Goal: Information Seeking & Learning: Learn about a topic

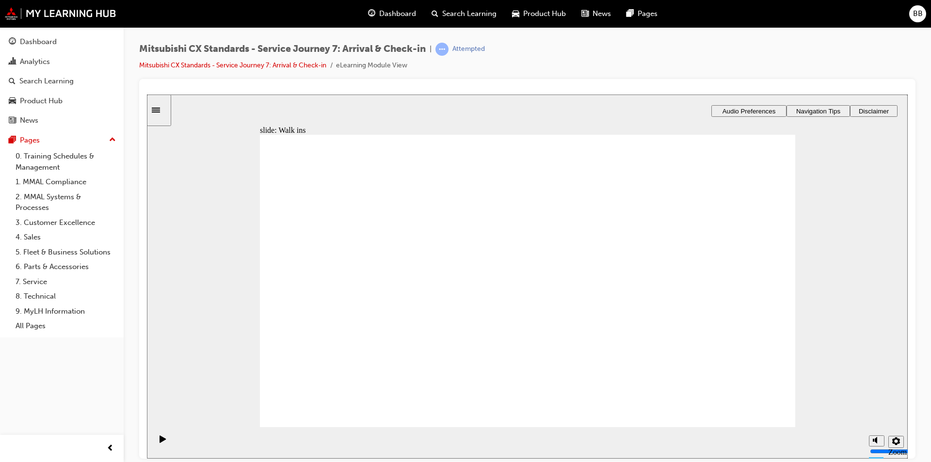
drag, startPoint x: 324, startPoint y: 302, endPoint x: 761, endPoint y: 292, distance: 437.1
drag, startPoint x: 327, startPoint y: 293, endPoint x: 596, endPoint y: 295, distance: 269.2
drag, startPoint x: 421, startPoint y: 293, endPoint x: 727, endPoint y: 294, distance: 305.6
drag, startPoint x: 389, startPoint y: 292, endPoint x: 713, endPoint y: 290, distance: 324.0
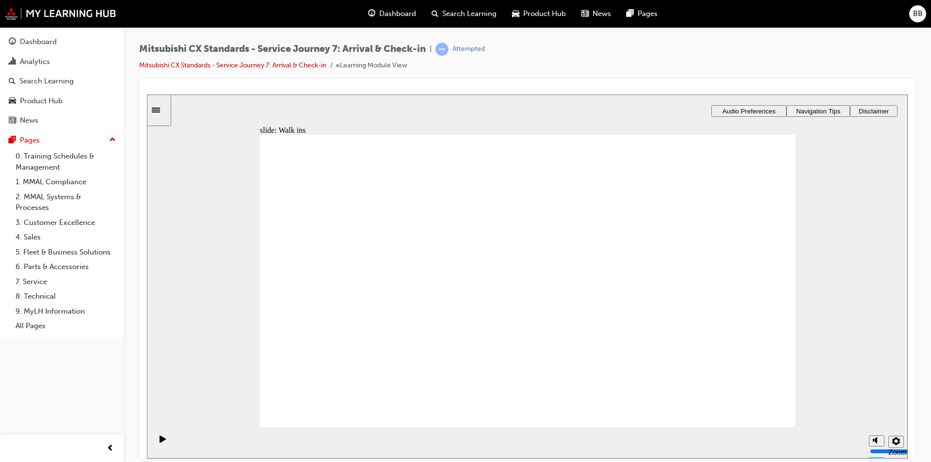
drag, startPoint x: 430, startPoint y: 299, endPoint x: 458, endPoint y: 299, distance: 27.6
drag, startPoint x: 337, startPoint y: 299, endPoint x: 452, endPoint y: 304, distance: 115.0
click at [115, 45] on link "Dashboard" at bounding box center [62, 42] width 116 height 18
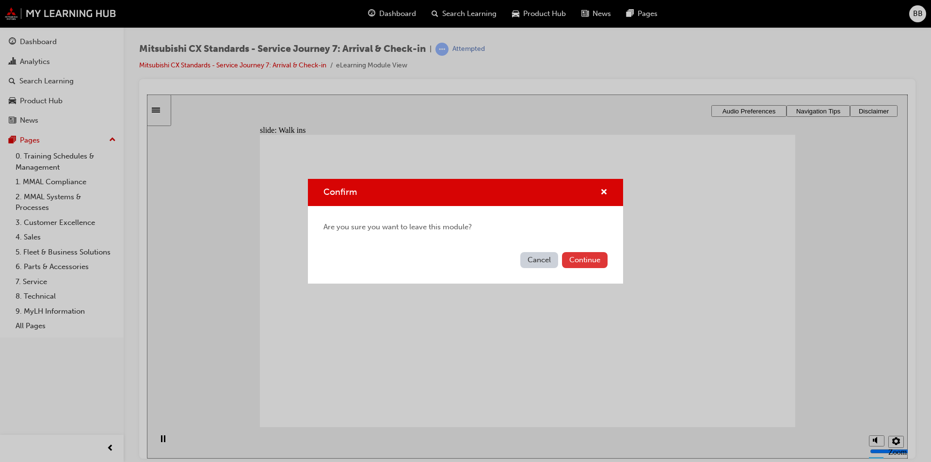
click at [576, 255] on button "Continue" at bounding box center [585, 260] width 46 height 16
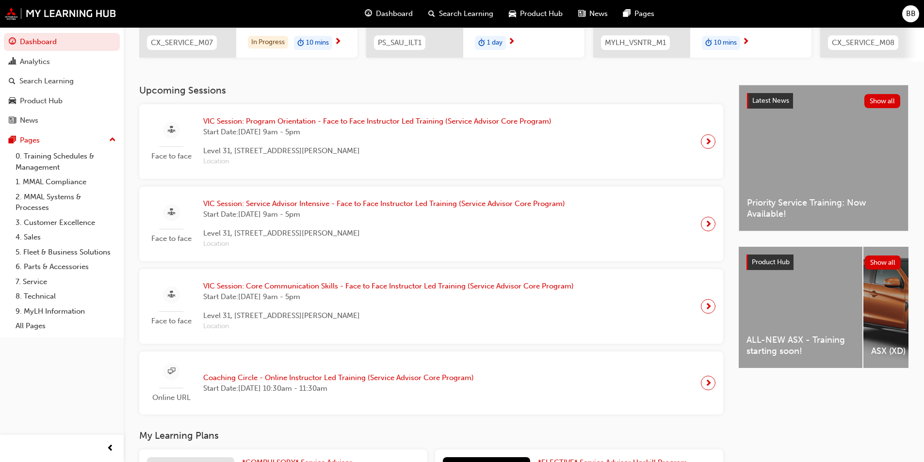
scroll to position [324, 0]
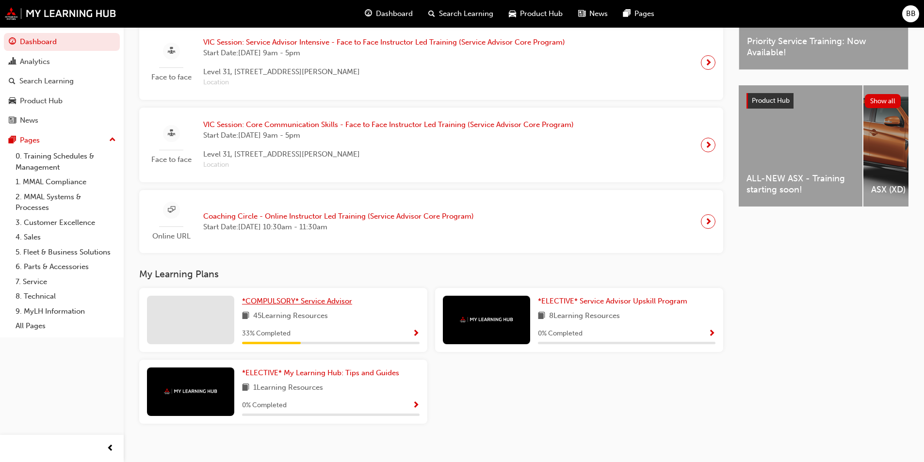
click at [285, 304] on span "*COMPULSORY* Service Advisor" at bounding box center [297, 301] width 110 height 9
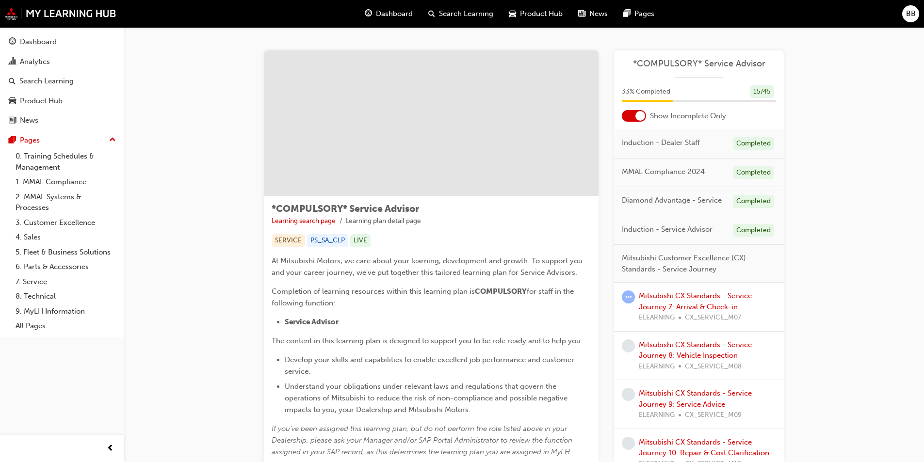
click at [635, 118] on div at bounding box center [634, 116] width 24 height 12
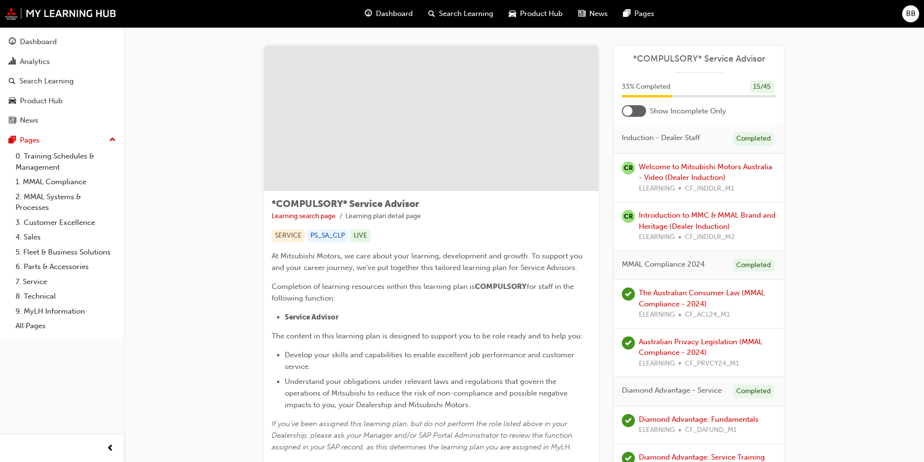
scroll to position [647, 0]
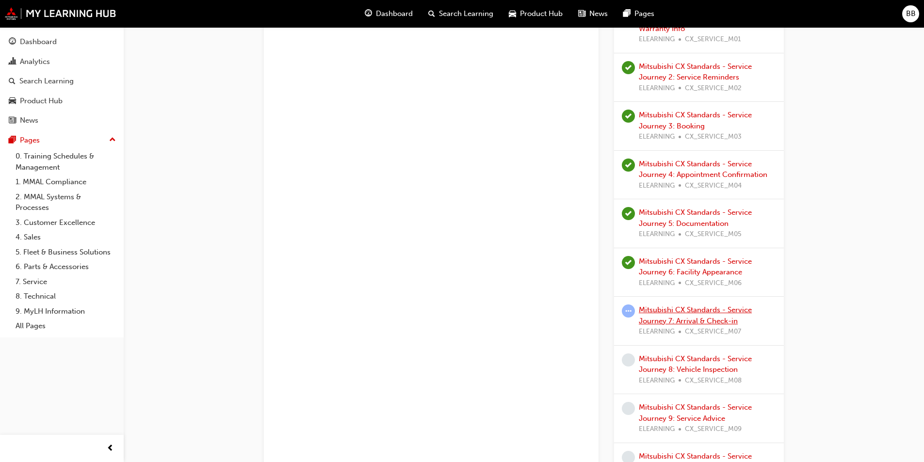
click at [667, 314] on div "Mitsubishi CX Standards - Service Journey 7: Arrival & Check-in ELEARNING CX_SE…" at bounding box center [707, 321] width 137 height 33
click at [711, 307] on link "Mitsubishi CX Standards - Service Journey 7: Arrival & Check-in" at bounding box center [695, 316] width 113 height 20
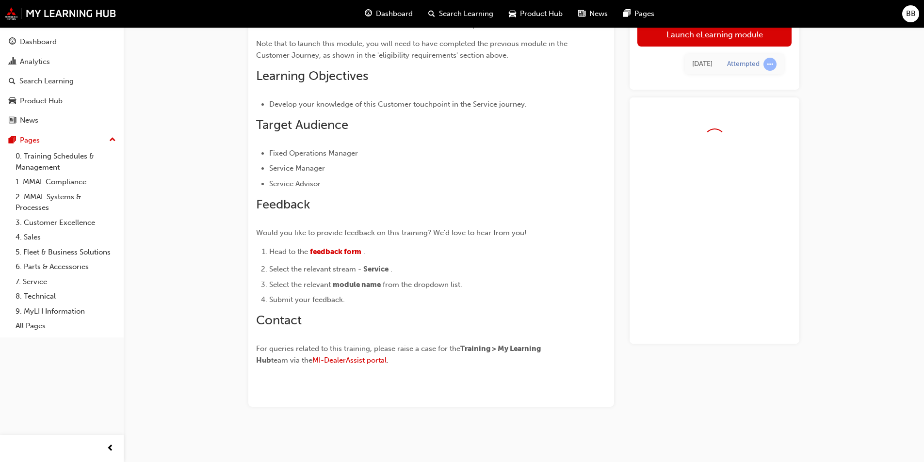
scroll to position [162, 0]
click at [693, 37] on link "Launch eLearning module" at bounding box center [714, 34] width 154 height 24
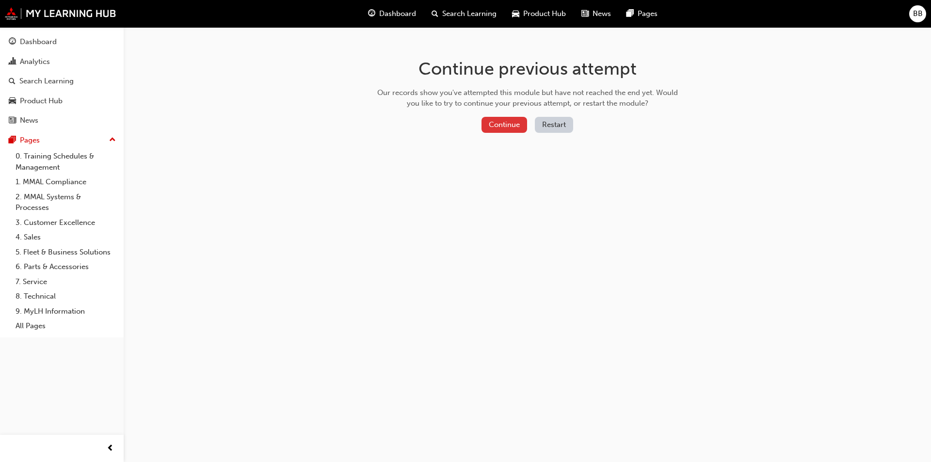
click at [511, 121] on button "Continue" at bounding box center [505, 125] width 46 height 16
